Goal: Transaction & Acquisition: Purchase product/service

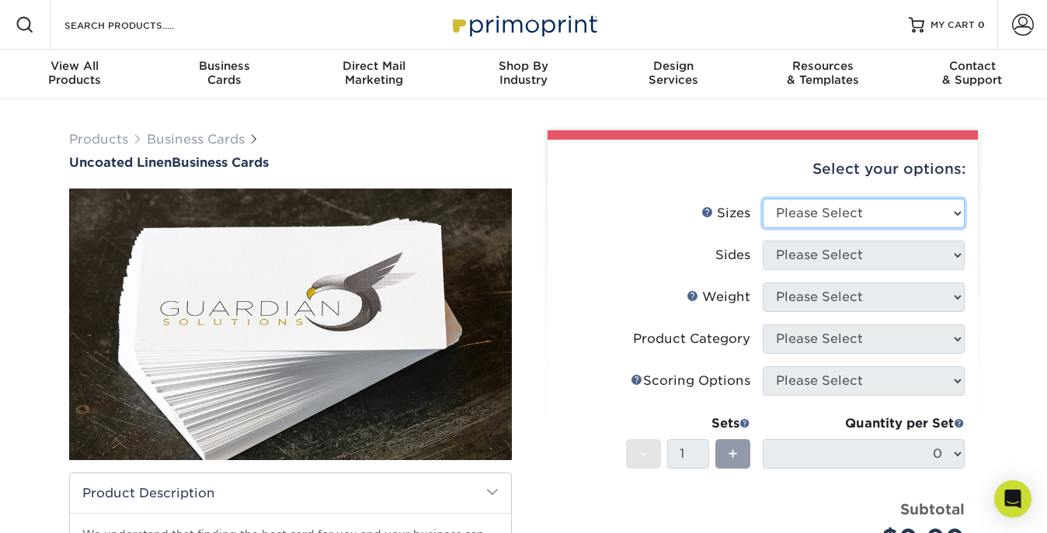
click at [834, 214] on select "Please Select 2" x 3.5" - Standard 2" x 7" - Foldover Card 2.125" x 3.375" - Eu…" at bounding box center [863, 214] width 202 height 30
select select "2.00x3.50"
click at [762, 199] on select "Please Select 2" x 3.5" - Standard 2" x 7" - Foldover Card 2.125" x 3.375" - Eu…" at bounding box center [863, 214] width 202 height 30
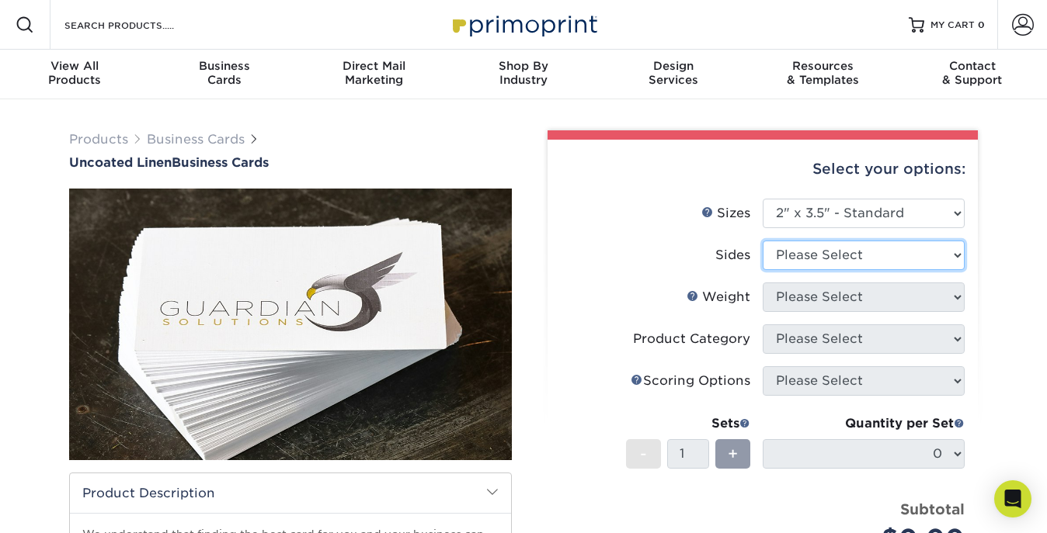
click at [832, 251] on select "Please Select Print Both Sides Print Front Only" at bounding box center [863, 256] width 202 height 30
select select "32d3c223-f82c-492b-b915-ba065a00862f"
click at [762, 241] on select "Please Select Print Both Sides Print Front Only" at bounding box center [863, 256] width 202 height 30
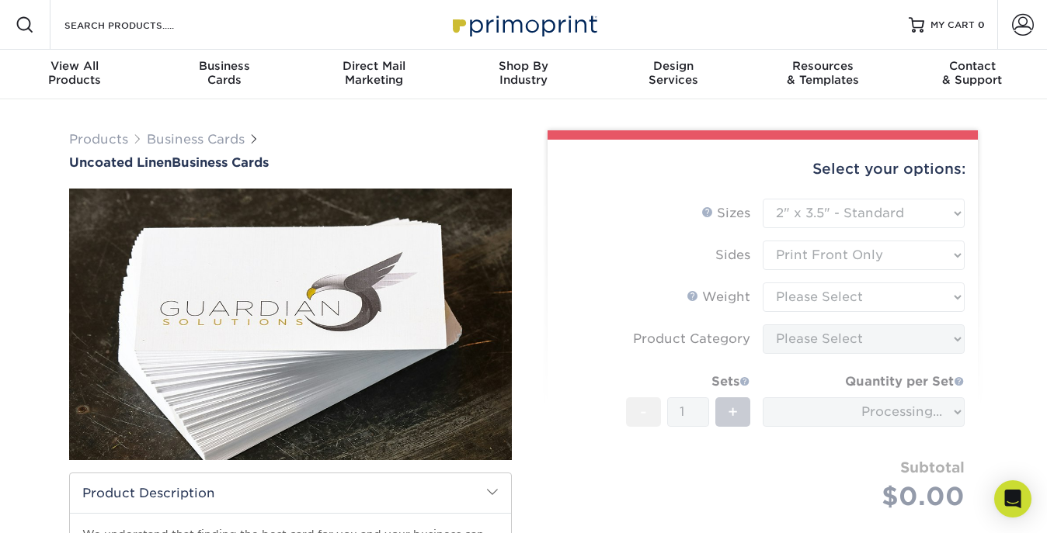
click at [826, 301] on form "Sizes Help Sizes Please Select 2" x 3.5" - Standard 2" x 7" - Foldover Card 2.1…" at bounding box center [762, 373] width 405 height 349
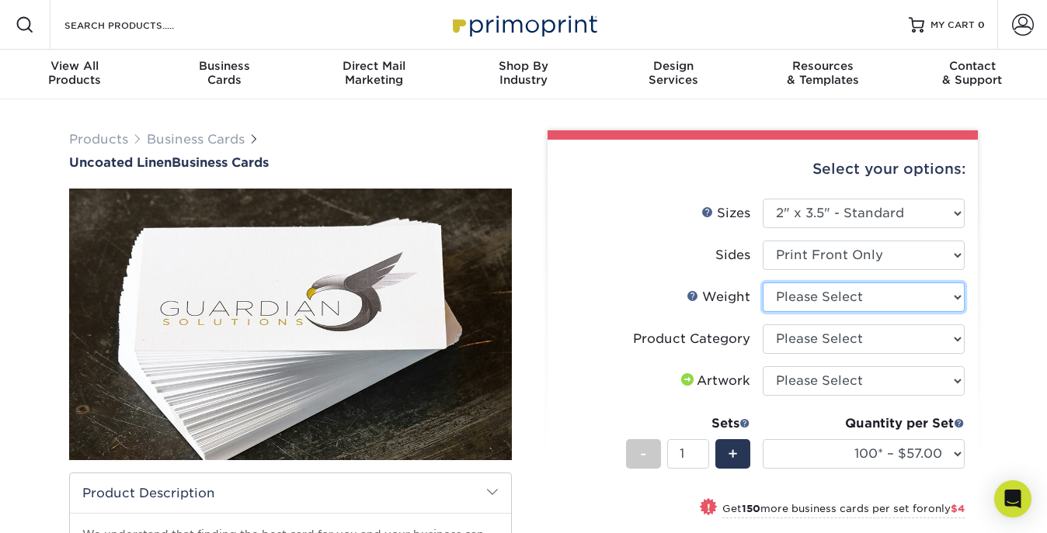
click at [783, 295] on select "Please Select 100LB" at bounding box center [863, 298] width 202 height 30
select select "100LB"
click at [762, 283] on select "Please Select 100LB" at bounding box center [863, 298] width 202 height 30
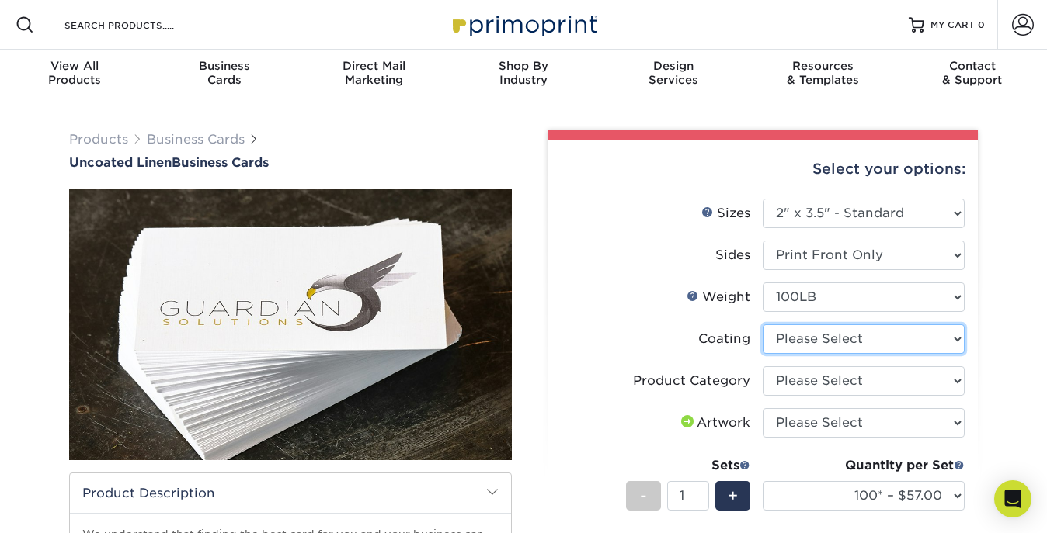
click at [807, 344] on select at bounding box center [863, 340] width 202 height 30
select select "3e7618de-abca-4bda-9f97-8b9129e913d8"
click at [762, 325] on select at bounding box center [863, 340] width 202 height 30
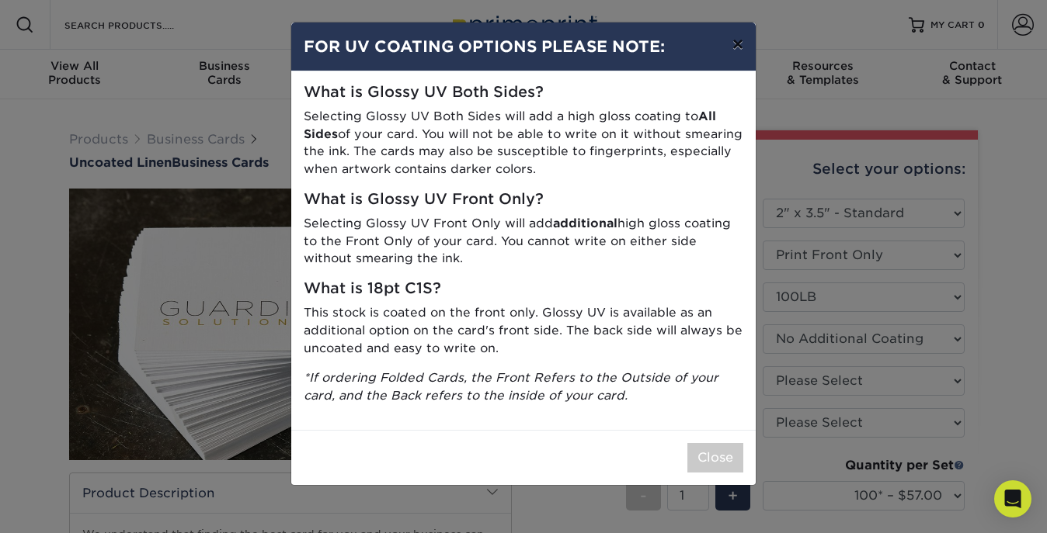
click at [734, 51] on button "×" at bounding box center [738, 44] width 36 height 43
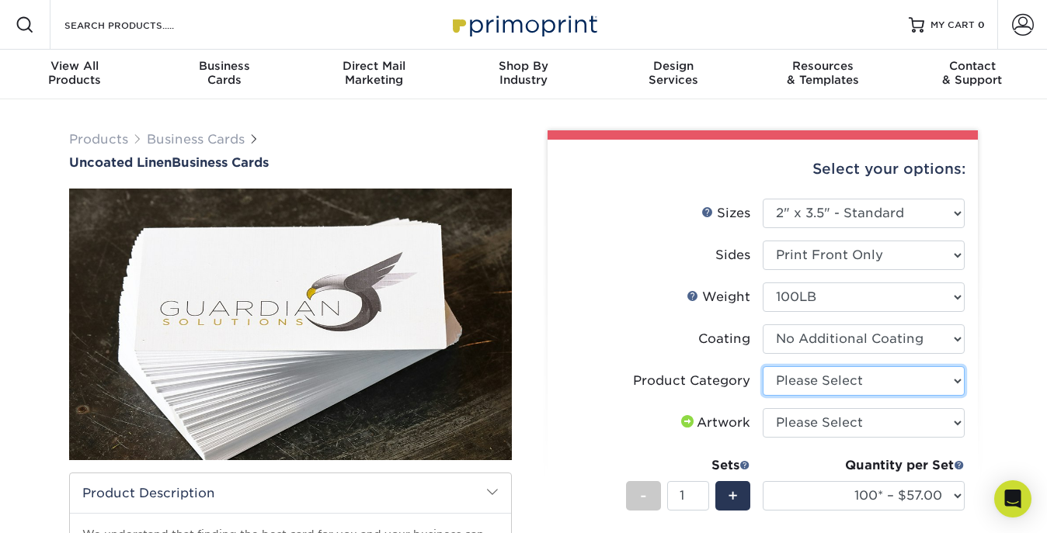
click at [811, 380] on select "Please Select Business Cards" at bounding box center [863, 381] width 202 height 30
select select "3b5148f1-0588-4f88-a218-97bcfdce65c1"
click at [762, 366] on select "Please Select Business Cards" at bounding box center [863, 381] width 202 height 30
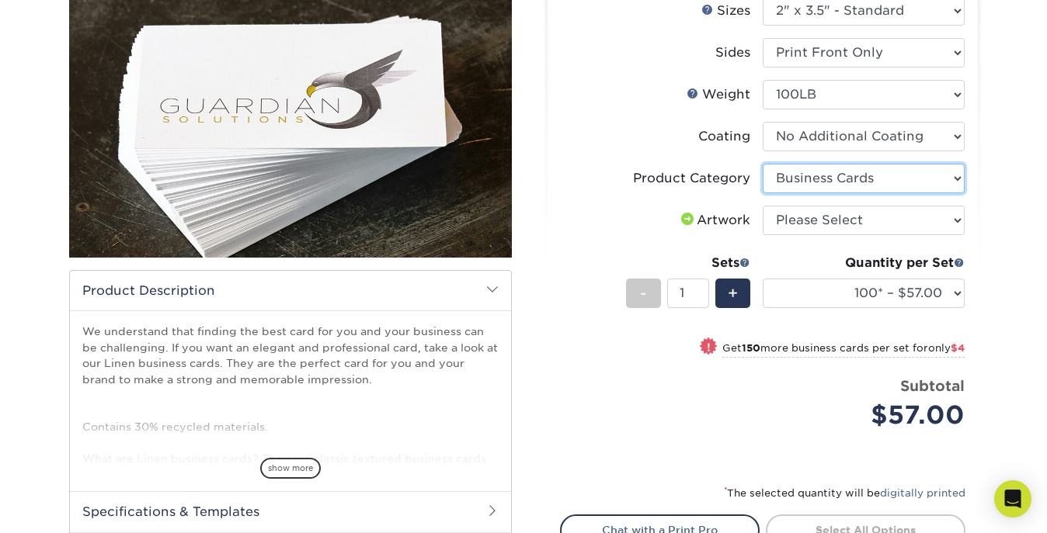
scroll to position [430, 0]
